Goal: Information Seeking & Learning: Learn about a topic

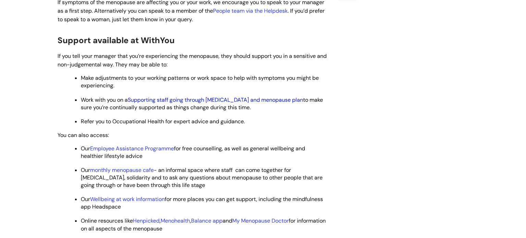
scroll to position [237, 0]
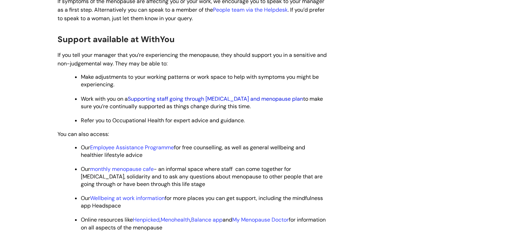
click at [204, 99] on link "Supporting staff going through perimenopause and menopause plan" at bounding box center [215, 98] width 175 height 7
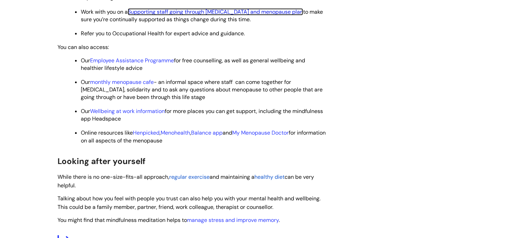
scroll to position [333, 0]
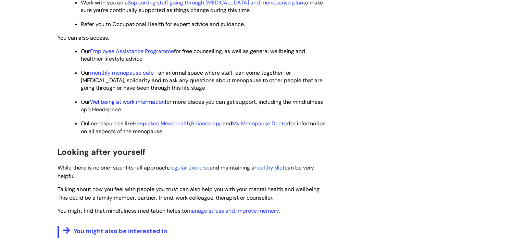
click at [134, 104] on link "Wellbeing at work information" at bounding box center [127, 101] width 75 height 7
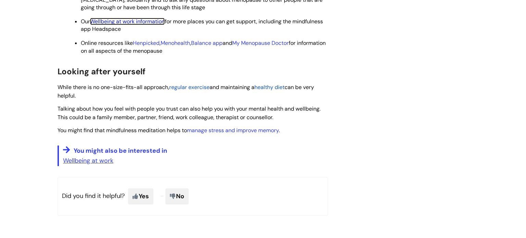
scroll to position [414, 0]
click at [89, 164] on link "Wellbeing at work" at bounding box center [88, 160] width 50 height 8
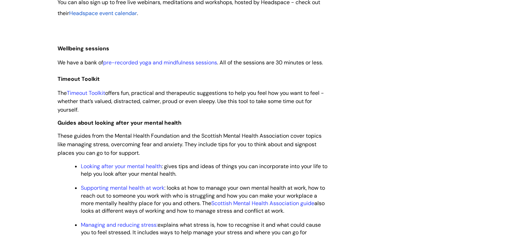
scroll to position [765, 0]
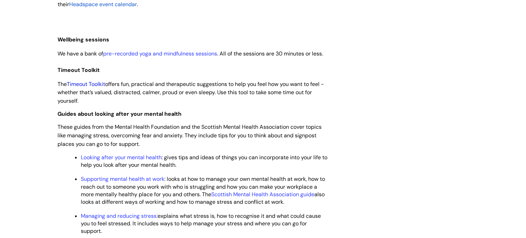
click at [90, 88] on link "Timeout Toolkit" at bounding box center [86, 84] width 38 height 7
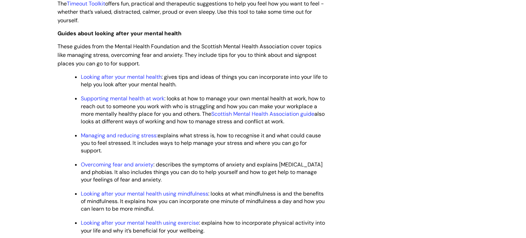
scroll to position [791, 0]
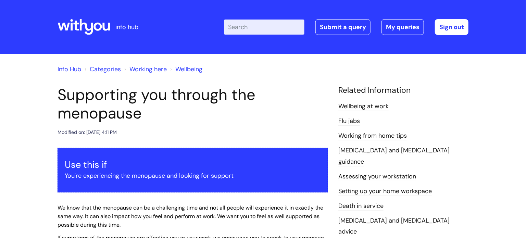
scroll to position [414, 0]
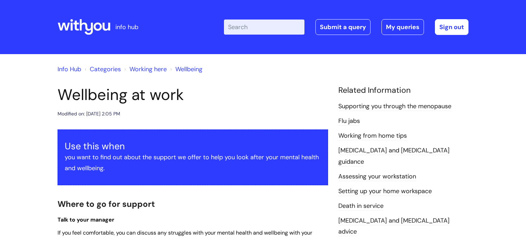
scroll to position [34, 0]
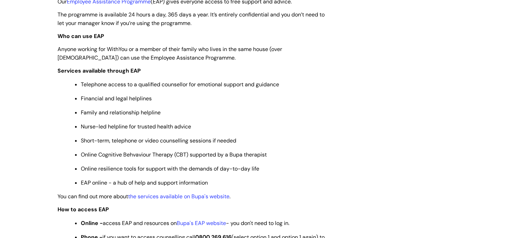
scroll to position [238, 0]
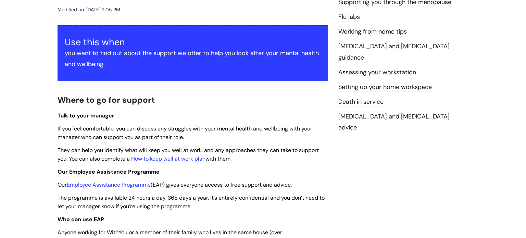
scroll to position [169, 0]
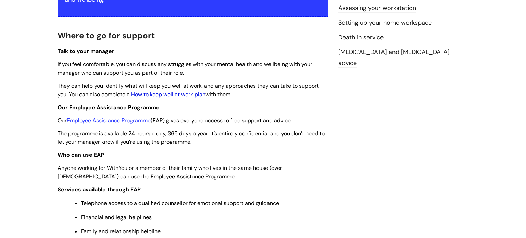
click at [171, 93] on link "How to keep well at work plan" at bounding box center [168, 94] width 74 height 7
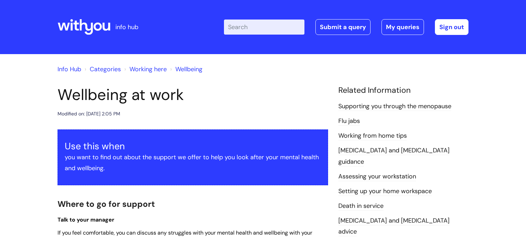
click at [237, 29] on input "Enter your search term here..." at bounding box center [264, 27] width 81 height 15
click at [364, 107] on link "Supporting you through the menopause" at bounding box center [395, 106] width 113 height 9
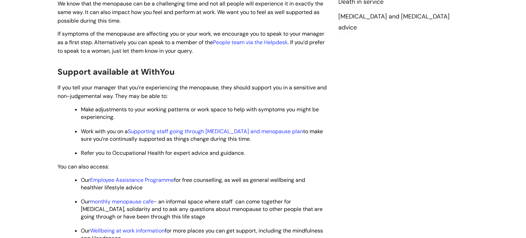
scroll to position [196, 0]
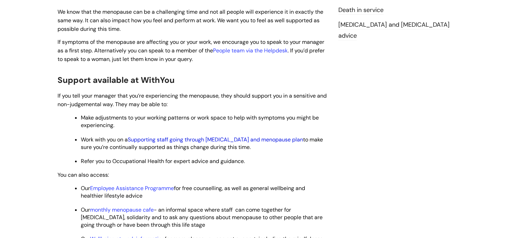
click at [238, 140] on link "Supporting staff going through [MEDICAL_DATA] and menopause plan" at bounding box center [215, 139] width 175 height 7
